Goal: Use online tool/utility: Utilize a website feature to perform a specific function

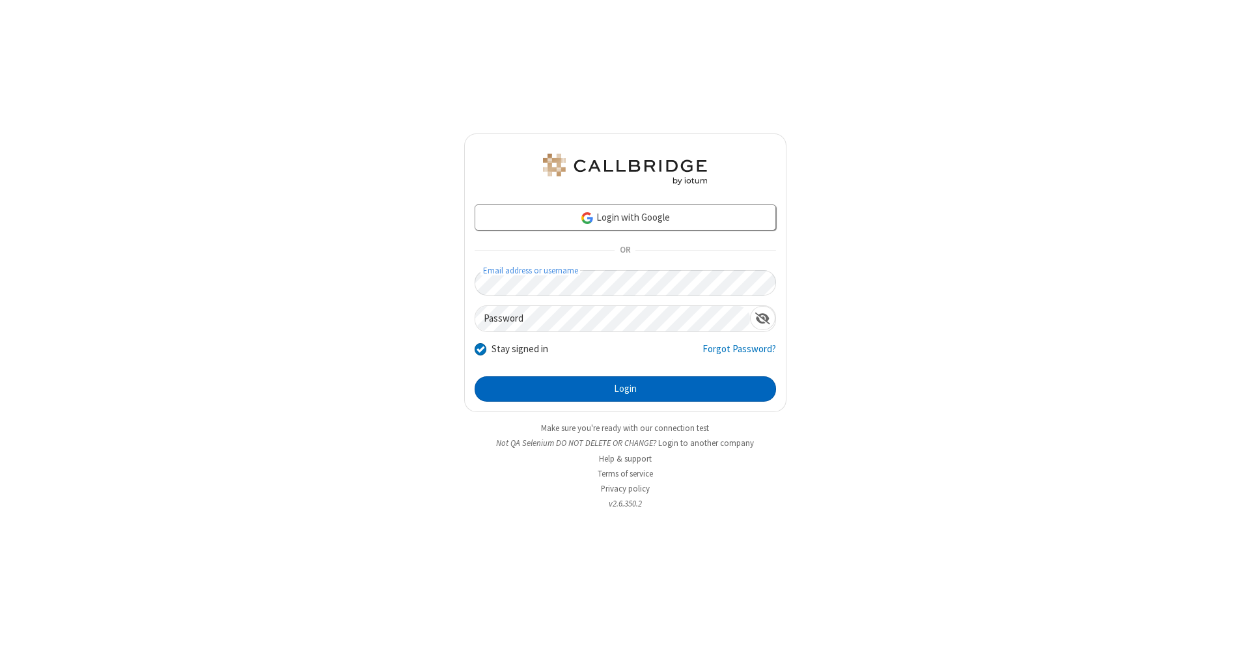
click at [625, 389] on button "Login" at bounding box center [625, 389] width 301 height 26
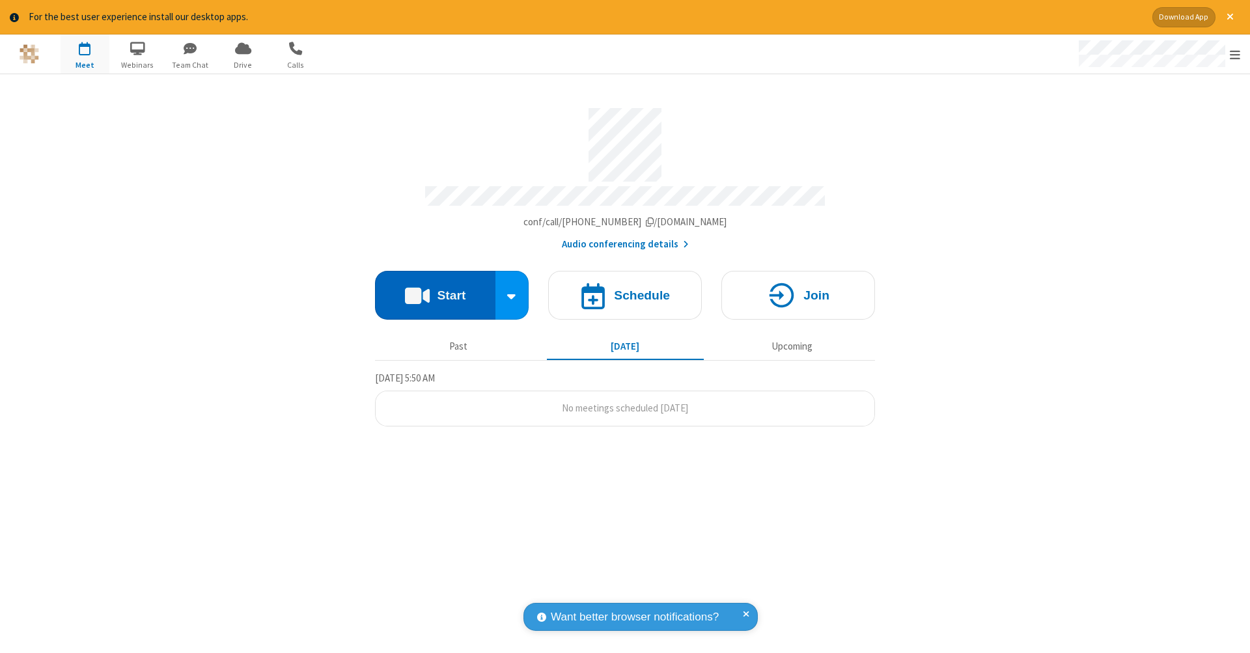
click at [435, 288] on button "Start" at bounding box center [435, 295] width 120 height 49
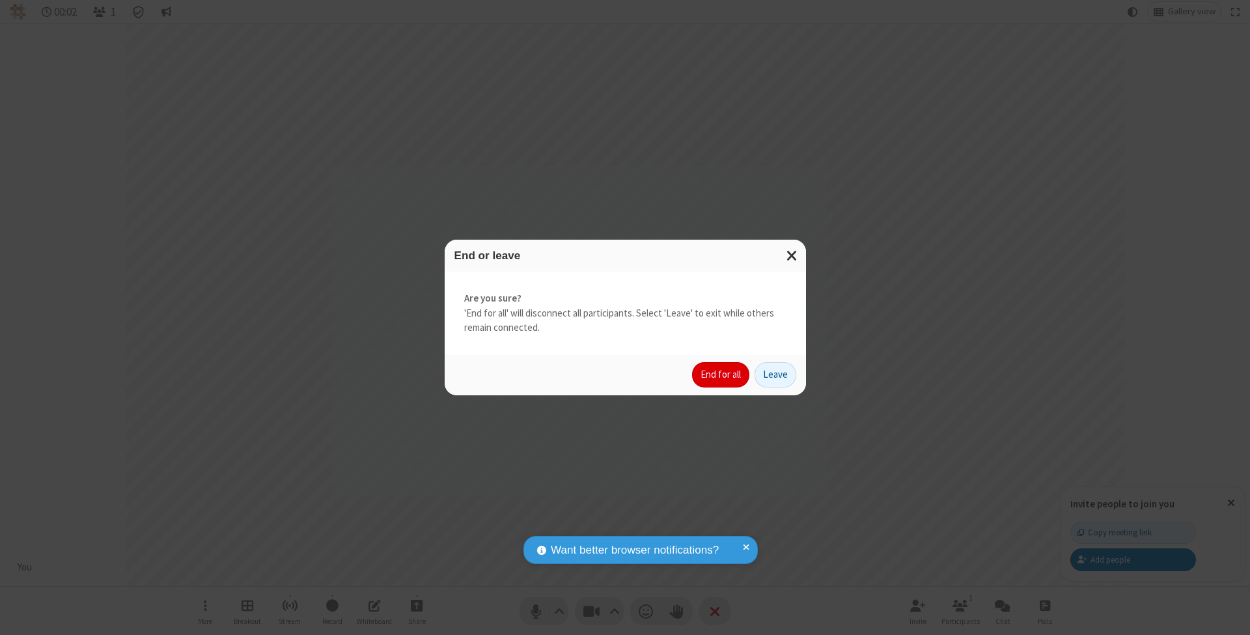
click at [722, 374] on button "End for all" at bounding box center [720, 375] width 57 height 26
